Goal: Task Accomplishment & Management: Use online tool/utility

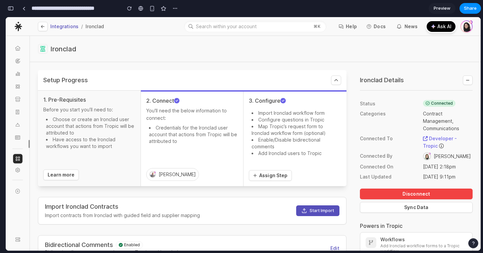
scroll to position [1819, 0]
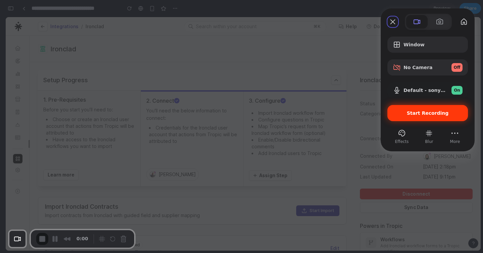
click at [436, 115] on span "Start Recording" at bounding box center [428, 112] width 42 height 5
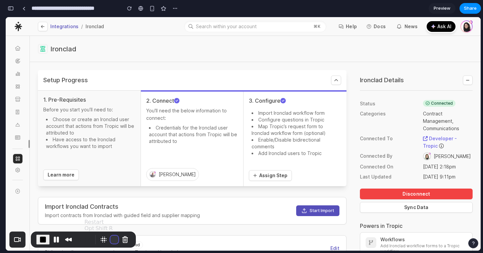
click at [114, 239] on button "Restart Recording" at bounding box center [114, 240] width 8 height 8
click at [111, 238] on button "Restart Recording" at bounding box center [114, 240] width 8 height 8
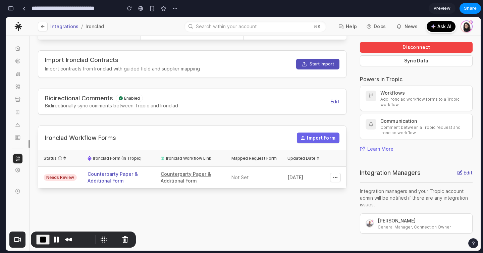
scroll to position [159, 0]
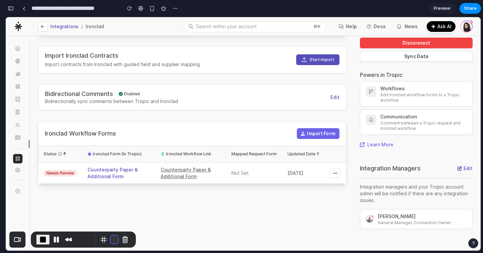
click at [114, 237] on button "Restart Recording" at bounding box center [114, 240] width 8 height 8
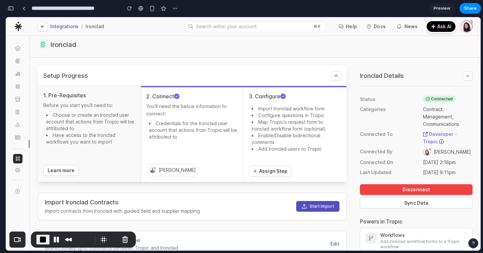
scroll to position [0, 0]
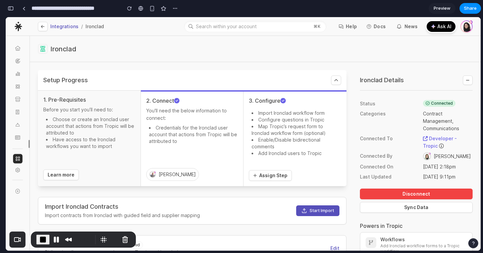
click at [151, 68] on div "Setup Progress Toggle Toggle 1. Pre-Requisites Before you start you’ll need to:…" at bounding box center [255, 232] width 451 height 340
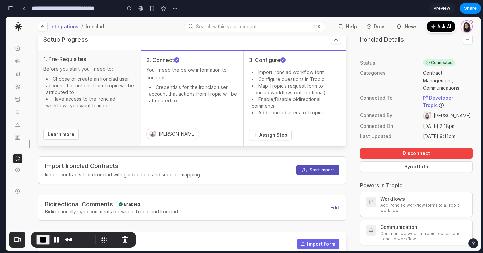
scroll to position [55, 0]
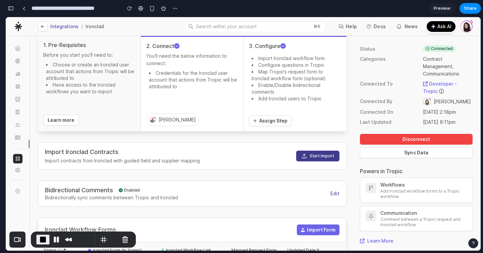
click at [319, 155] on button "Start Import" at bounding box center [317, 156] width 43 height 11
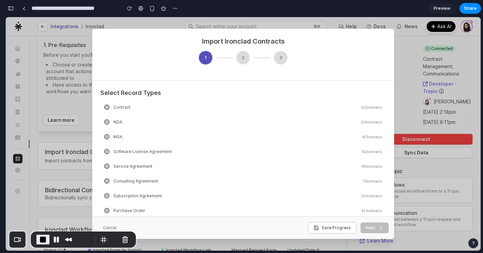
scroll to position [0, 0]
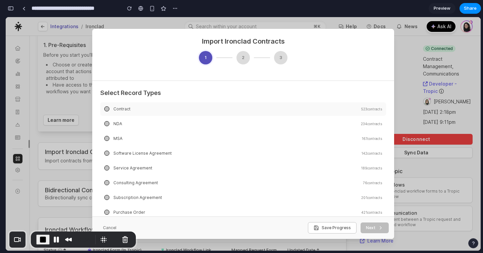
click at [108, 108] on div at bounding box center [106, 108] width 5 height 5
click at [107, 109] on div at bounding box center [106, 108] width 5 height 5
click at [106, 109] on div at bounding box center [106, 109] width 5 height 5
click at [112, 109] on div "Contract 523 contracts" at bounding box center [243, 108] width 286 height 13
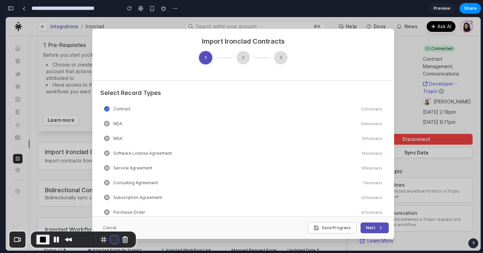
click at [110, 239] on button "Restart Recording" at bounding box center [114, 240] width 8 height 8
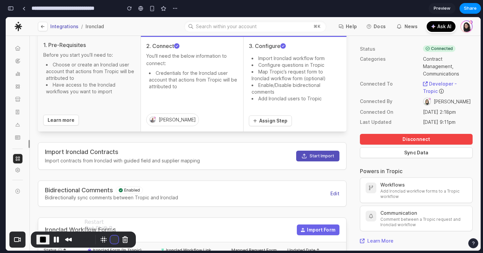
click at [110, 236] on button "Restart Recording" at bounding box center [114, 240] width 8 height 8
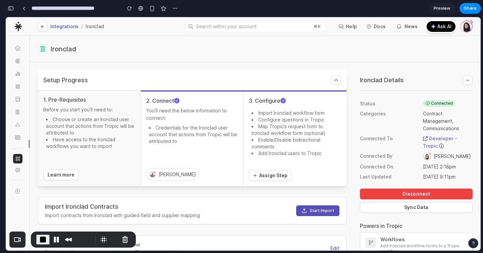
click at [67, 48] on h2 "Ironclad" at bounding box center [65, 49] width 30 height 9
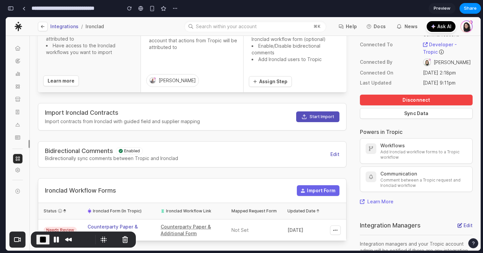
scroll to position [97, 0]
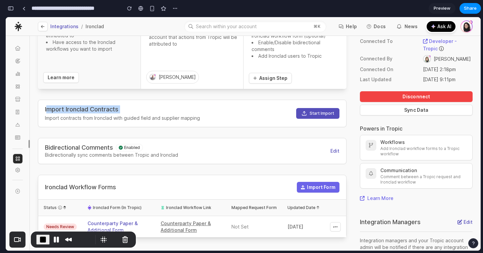
drag, startPoint x: 46, startPoint y: 110, endPoint x: 137, endPoint y: 111, distance: 90.9
click at [137, 111] on div "Import Ironclad Contracts Import contracts from [GEOGRAPHIC_DATA] with guided f…" at bounding box center [122, 113] width 155 height 16
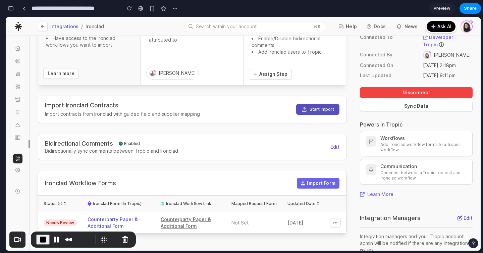
scroll to position [109, 0]
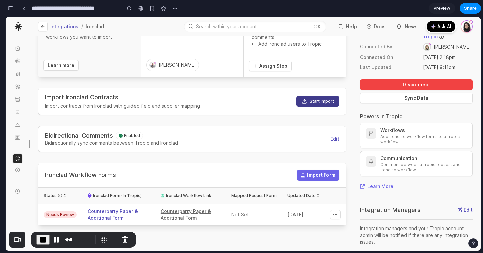
click at [311, 104] on button "Start Import" at bounding box center [317, 101] width 43 height 11
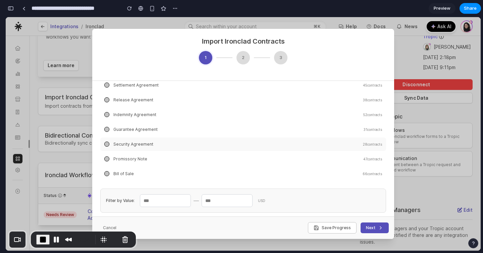
scroll to position [60, 0]
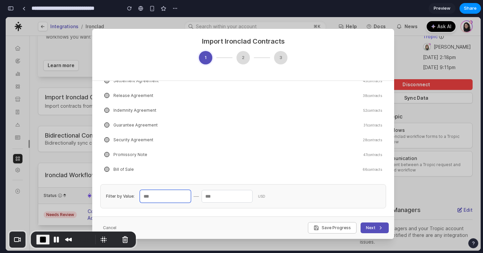
click at [167, 197] on input "number" at bounding box center [165, 196] width 51 height 13
click at [242, 193] on input "number" at bounding box center [227, 196] width 51 height 13
click at [176, 197] on input "number" at bounding box center [165, 196] width 51 height 13
click at [231, 196] on input "number" at bounding box center [227, 196] width 51 height 13
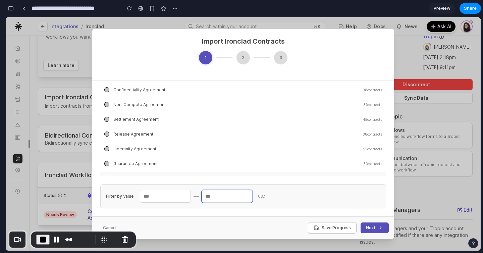
scroll to position [307, 0]
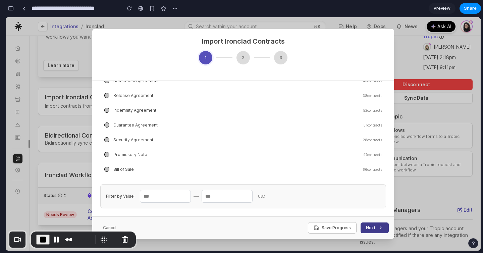
click at [377, 230] on button "Next" at bounding box center [375, 227] width 28 height 11
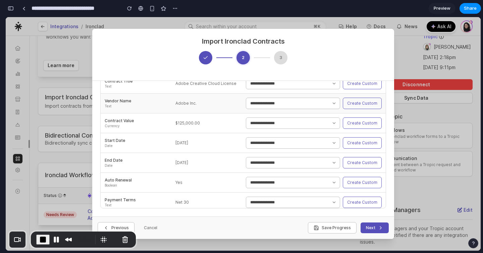
scroll to position [0, 0]
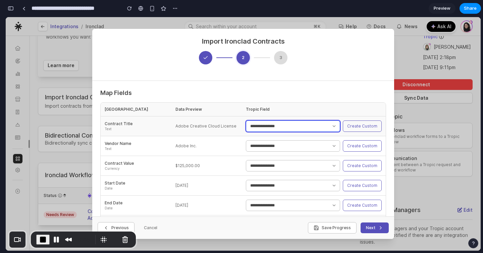
click at [271, 122] on select "**********" at bounding box center [293, 125] width 94 height 11
select select "**********"
click at [246, 120] on select "**********" at bounding box center [293, 125] width 94 height 11
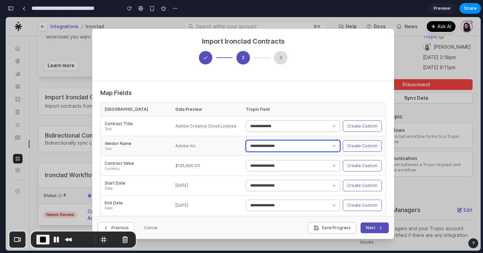
click at [263, 147] on select "**********" at bounding box center [293, 145] width 94 height 11
click at [368, 128] on button "Create Custom" at bounding box center [362, 125] width 39 height 11
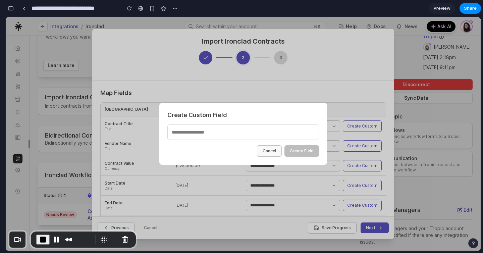
click at [270, 151] on button "Cancel" at bounding box center [269, 150] width 25 height 11
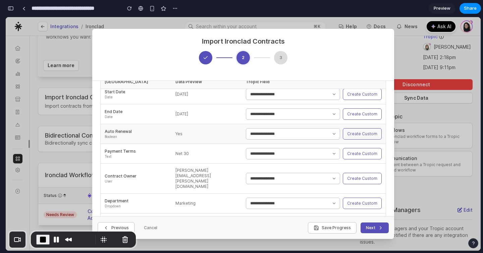
scroll to position [43, 0]
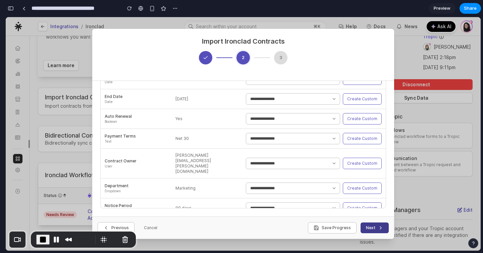
click at [378, 228] on icon at bounding box center [380, 227] width 5 height 5
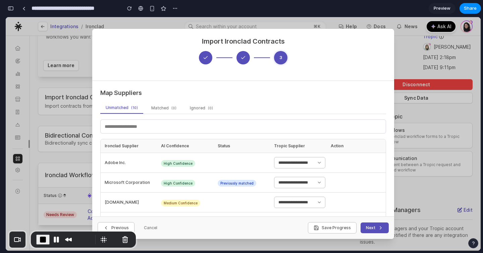
scroll to position [3, 0]
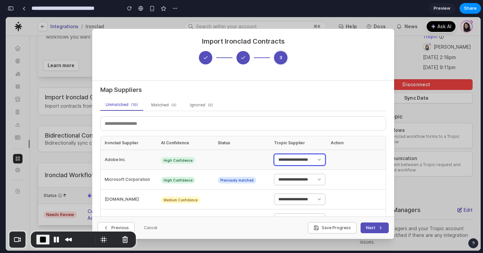
click at [287, 160] on select "**********" at bounding box center [299, 159] width 51 height 11
select select "**********"
click at [274, 154] on select "**********" at bounding box center [299, 159] width 51 height 11
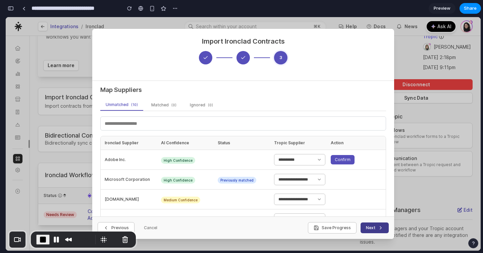
click at [373, 225] on button "Next" at bounding box center [375, 227] width 28 height 11
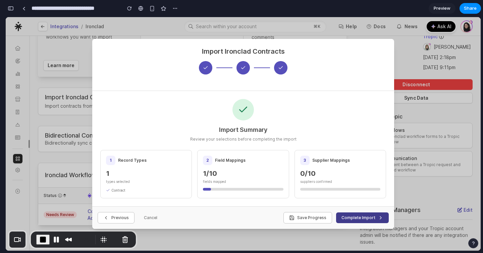
scroll to position [0, 0]
click at [371, 218] on button "Complete Import" at bounding box center [362, 217] width 53 height 11
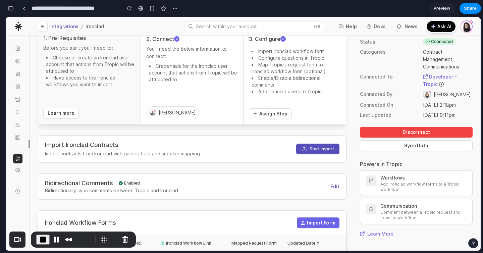
scroll to position [72, 0]
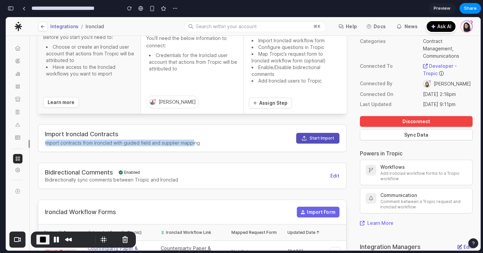
drag, startPoint x: 47, startPoint y: 144, endPoint x: 195, endPoint y: 143, distance: 148.0
click at [195, 143] on span "Import contracts from Ironclad with guided field and supplier mapping" at bounding box center [122, 143] width 155 height 7
click at [148, 143] on span "Import contracts from Ironclad with guided field and supplier mapping" at bounding box center [122, 143] width 155 height 7
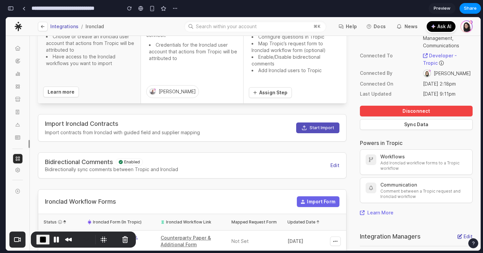
scroll to position [82, 0]
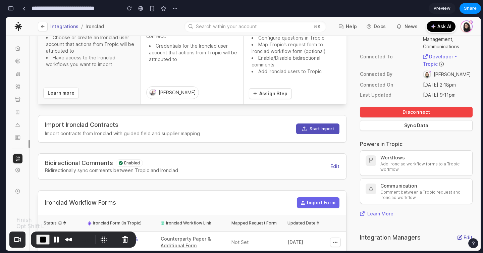
click at [41, 240] on span "End Recording" at bounding box center [43, 240] width 8 height 8
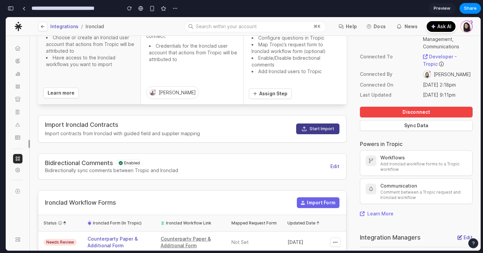
click at [331, 129] on button "Start Import" at bounding box center [317, 128] width 43 height 11
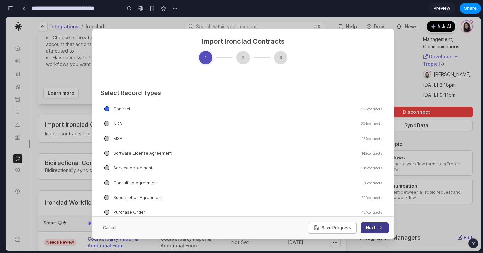
click at [369, 228] on button "Next" at bounding box center [375, 227] width 28 height 11
select select "**********"
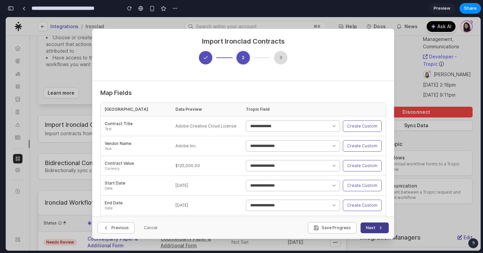
click at [368, 228] on button "Next" at bounding box center [375, 227] width 28 height 11
select select "**********"
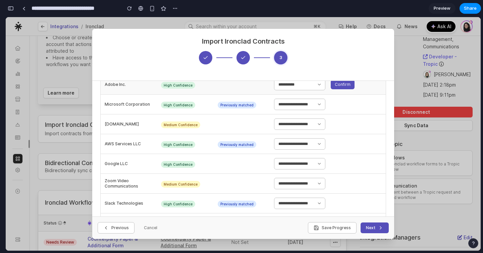
scroll to position [0, 0]
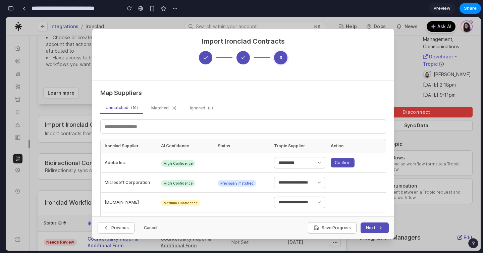
click at [146, 228] on button "Cancel" at bounding box center [151, 227] width 24 height 11
